Goal: Information Seeking & Learning: Learn about a topic

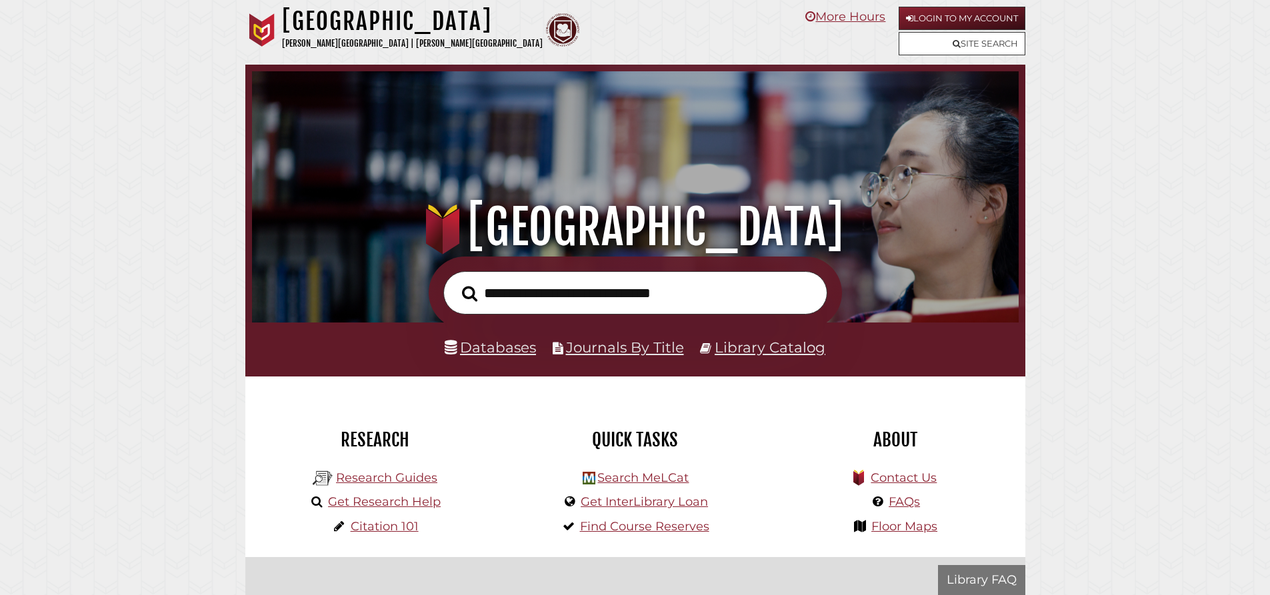
scroll to position [253, 760]
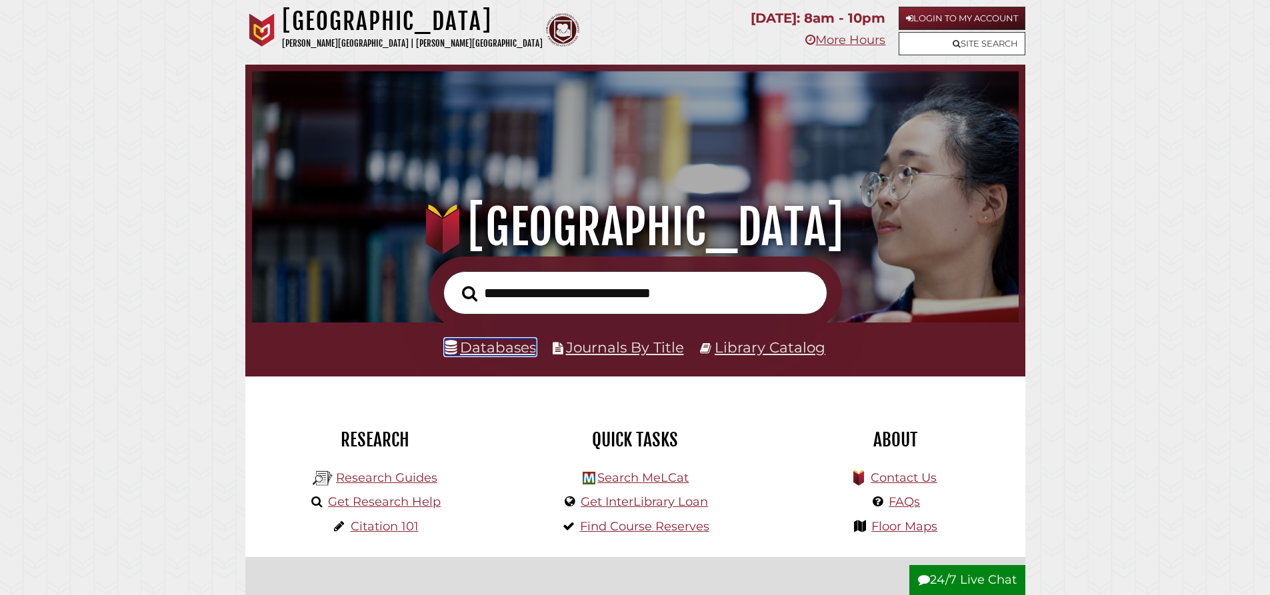
click at [504, 347] on link "Databases" at bounding box center [490, 347] width 91 height 17
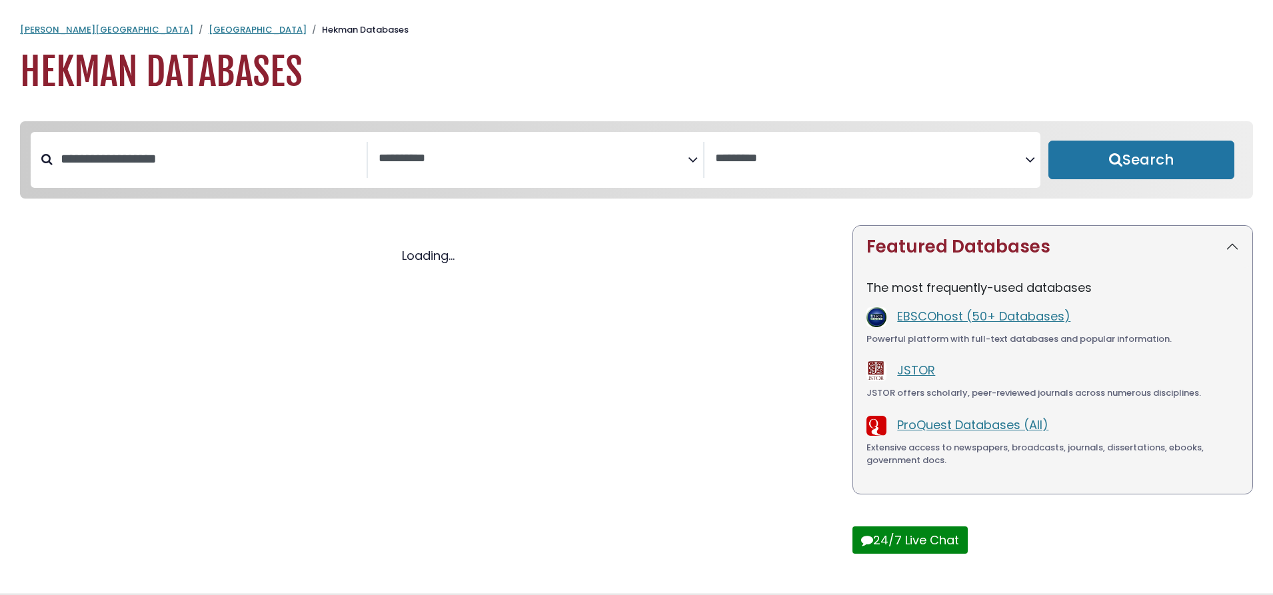
select select "Database Subject Filter"
select select "Database Vendors Filter"
select select "Database Subject Filter"
select select "Database Vendors Filter"
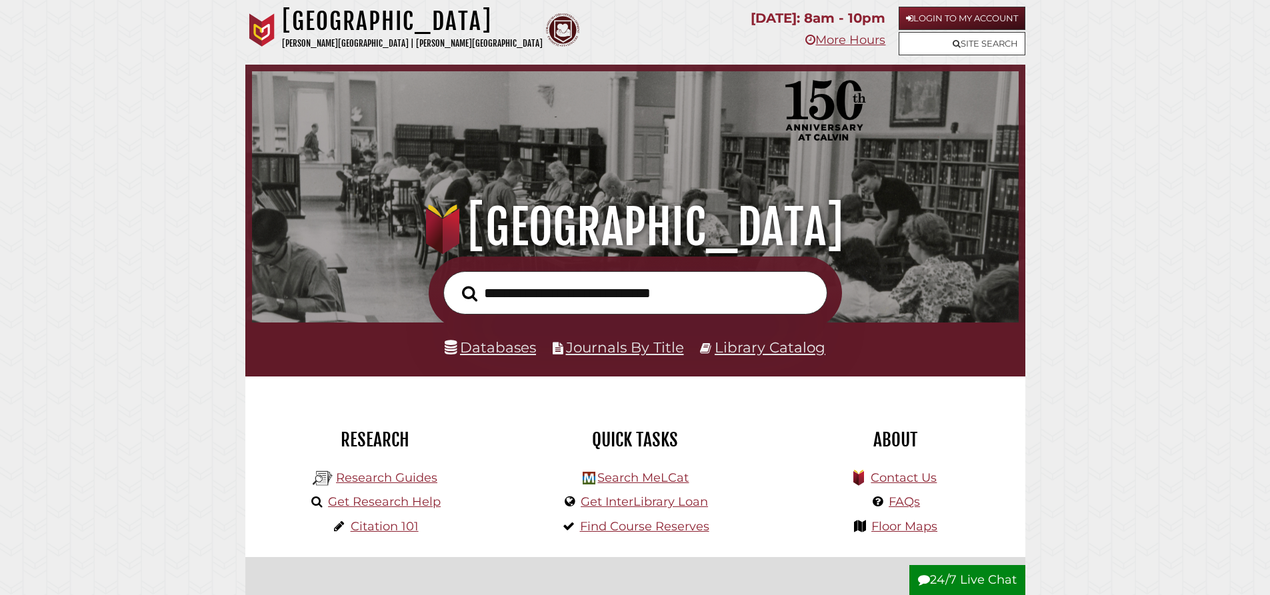
scroll to position [253, 760]
click at [399, 482] on link "Research Guides" at bounding box center [386, 478] width 101 height 15
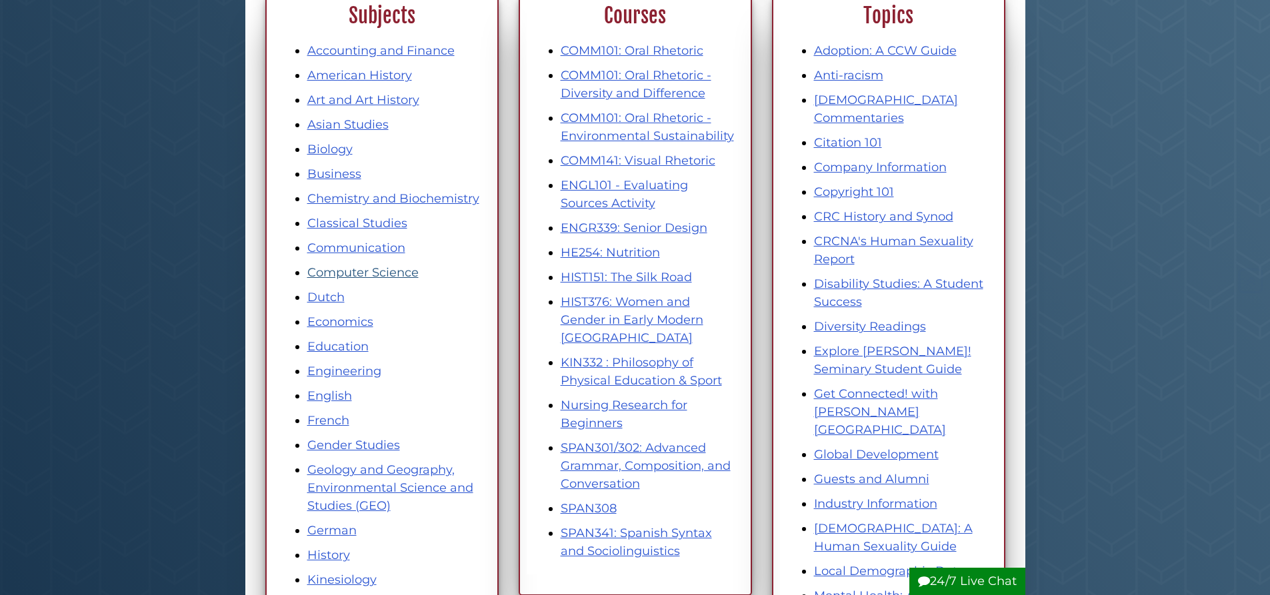
scroll to position [400, 0]
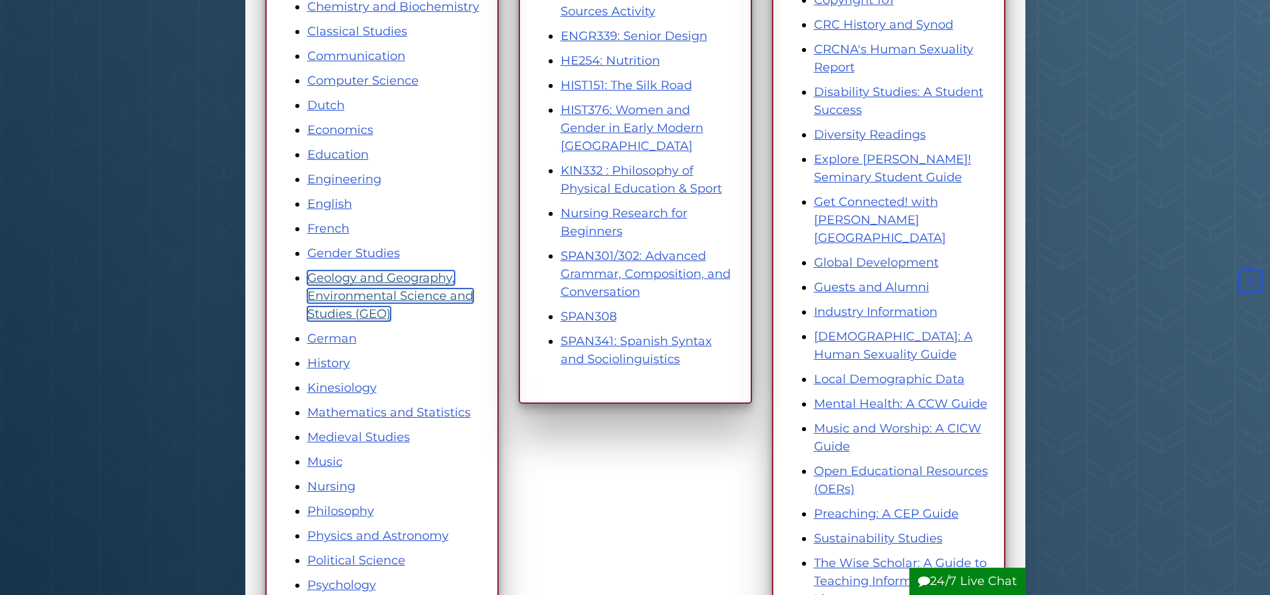
click at [349, 293] on link "Geology and Geography, Environmental Science and Studies (GEO)" at bounding box center [390, 296] width 166 height 51
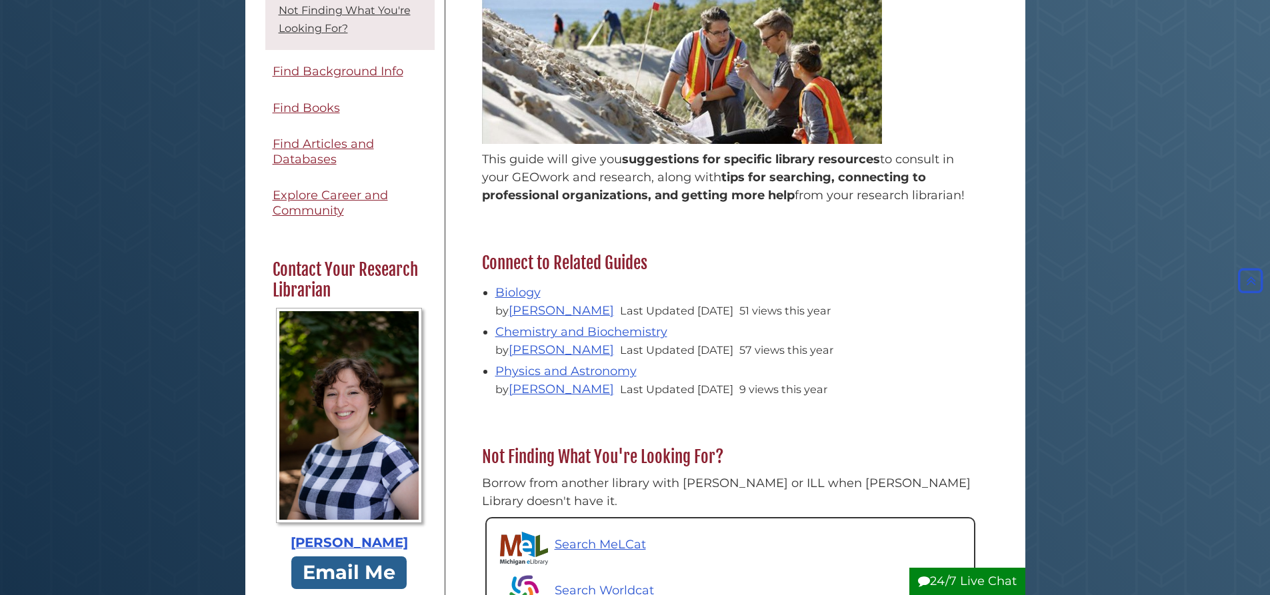
scroll to position [133, 0]
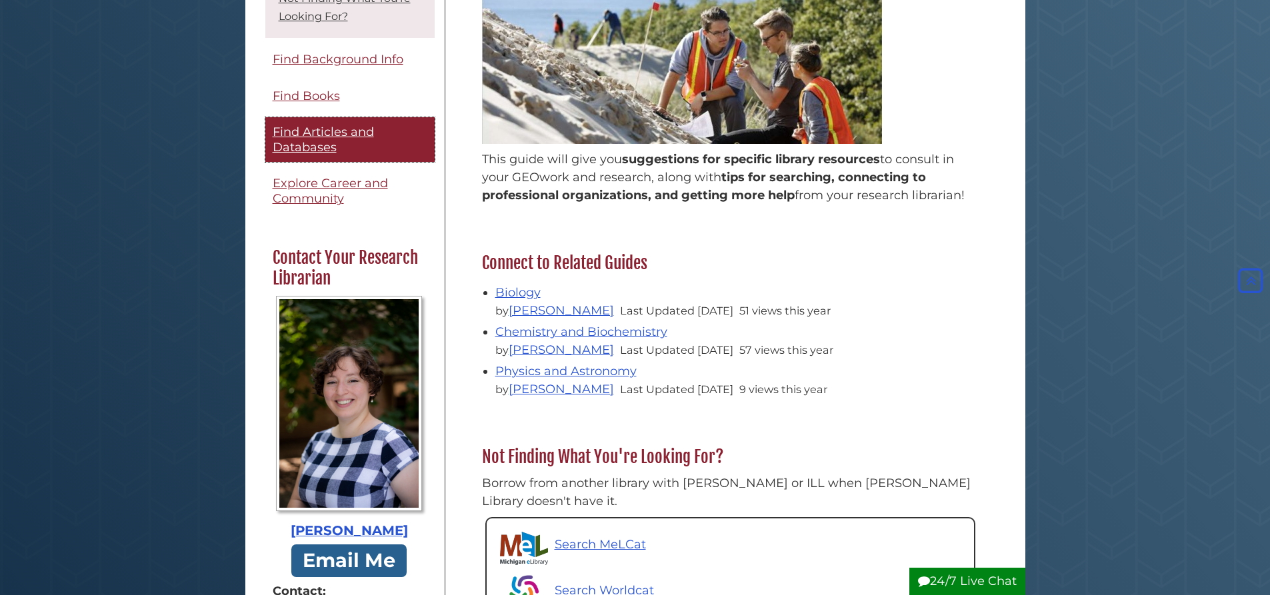
click at [355, 156] on link "Find Articles and Databases" at bounding box center [349, 140] width 169 height 45
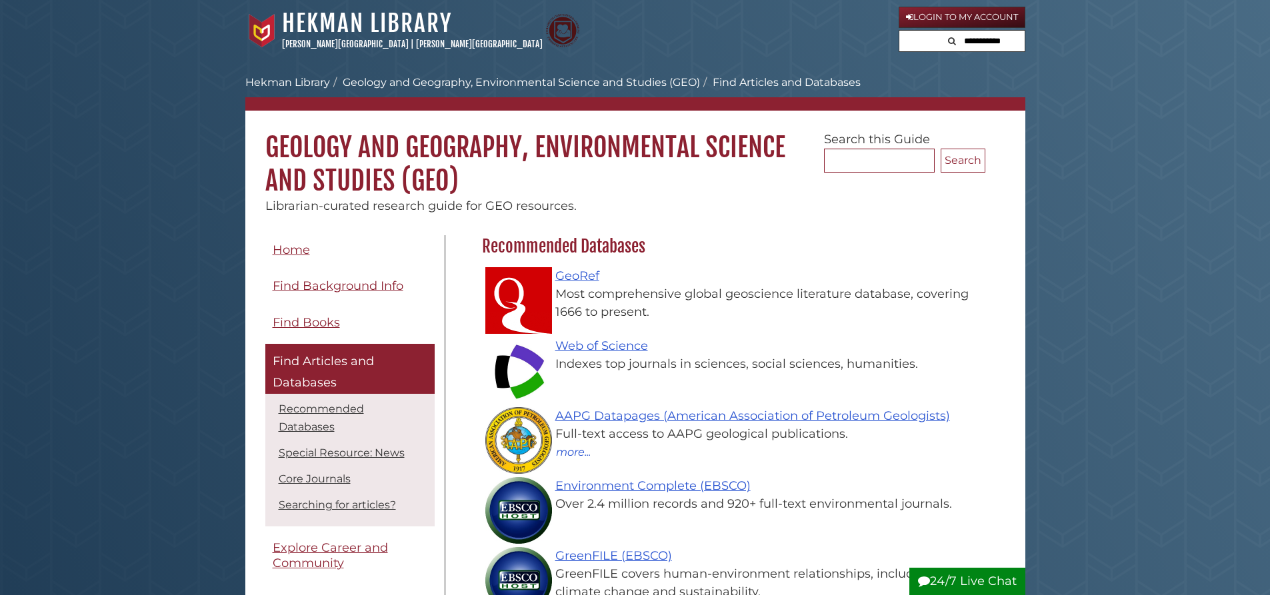
scroll to position [388, 510]
click at [635, 349] on link "Web of Science" at bounding box center [601, 346] width 93 height 15
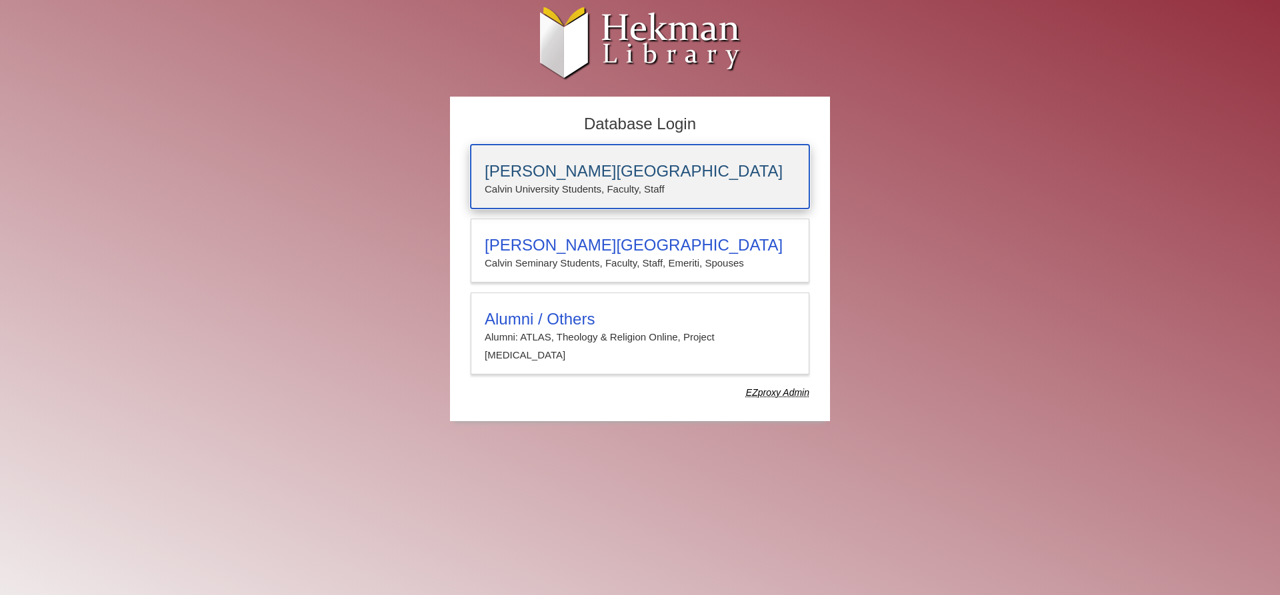
click at [709, 177] on h3 "[PERSON_NAME][GEOGRAPHIC_DATA]" at bounding box center [640, 171] width 311 height 19
